Goal: Find specific page/section: Find specific page/section

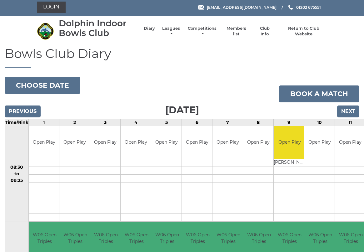
scroll to position [1, 0]
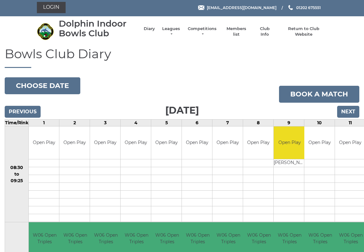
click at [42, 83] on button "Choose date" at bounding box center [43, 85] width 76 height 17
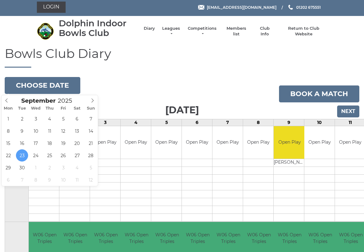
click at [96, 98] on span at bounding box center [93, 99] width 10 height 9
type input "2025-10-04"
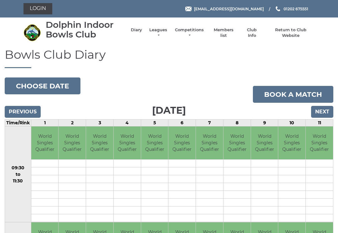
click at [36, 7] on link "Login" at bounding box center [37, 8] width 29 height 11
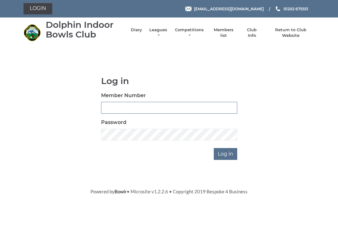
click at [112, 105] on input "Member Number" at bounding box center [169, 108] width 136 height 12
type input "3227"
click at [226, 153] on input "Log in" at bounding box center [224, 154] width 23 height 12
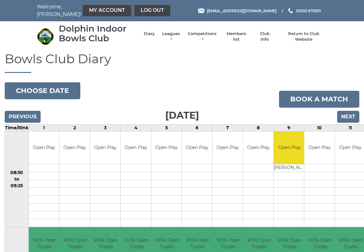
scroll to position [2, 0]
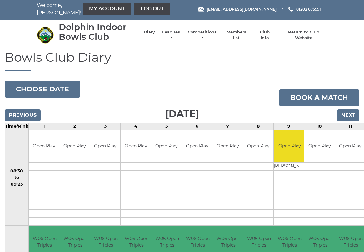
click at [240, 33] on link "Members list" at bounding box center [236, 34] width 26 height 11
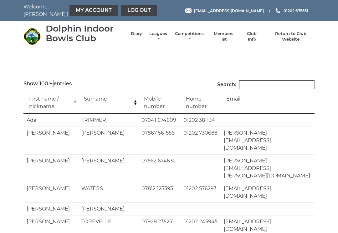
select select "100"
click at [252, 80] on input "Search:" at bounding box center [276, 84] width 76 height 9
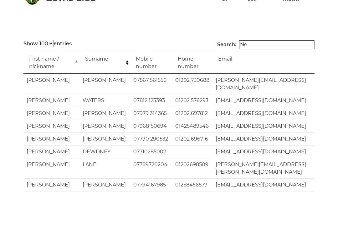
type input "N"
